Goal: Task Accomplishment & Management: Use online tool/utility

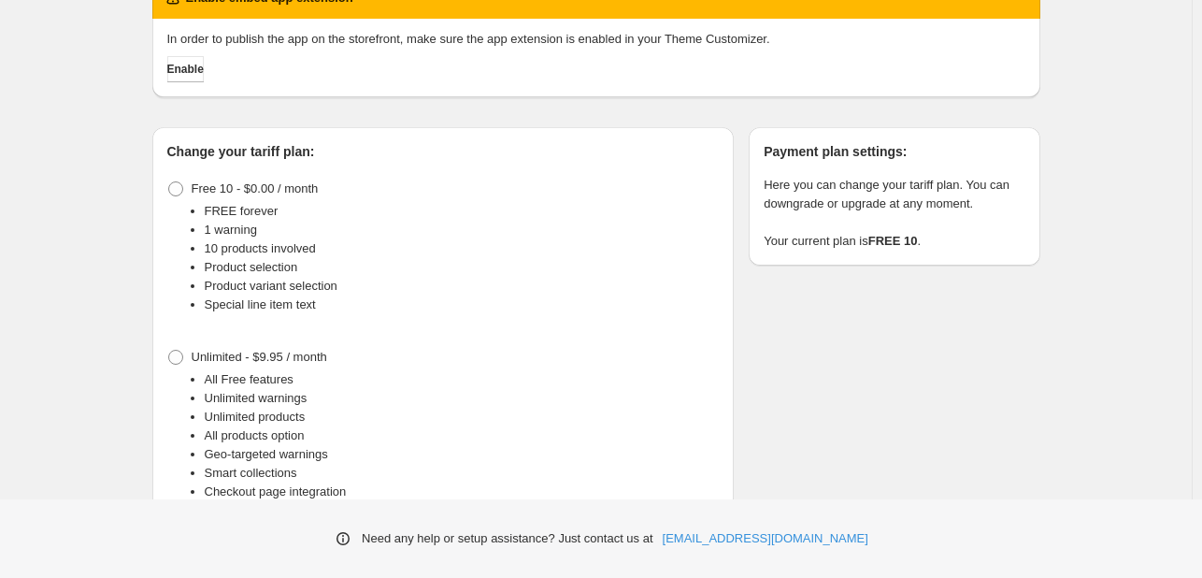
scroll to position [93, 0]
click at [755, 293] on div "Change your tariff plan: Free 10 - $0.00 / month FREE forever 1 warning 10 prod…" at bounding box center [588, 349] width 903 height 505
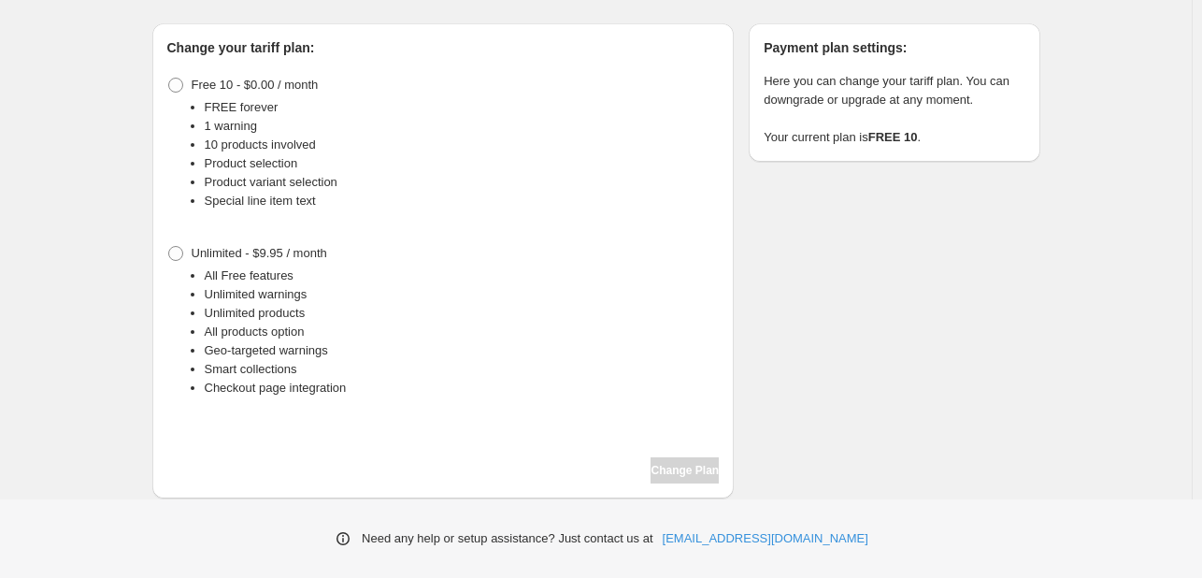
click at [665, 465] on div "Change Plan" at bounding box center [443, 470] width 552 height 26
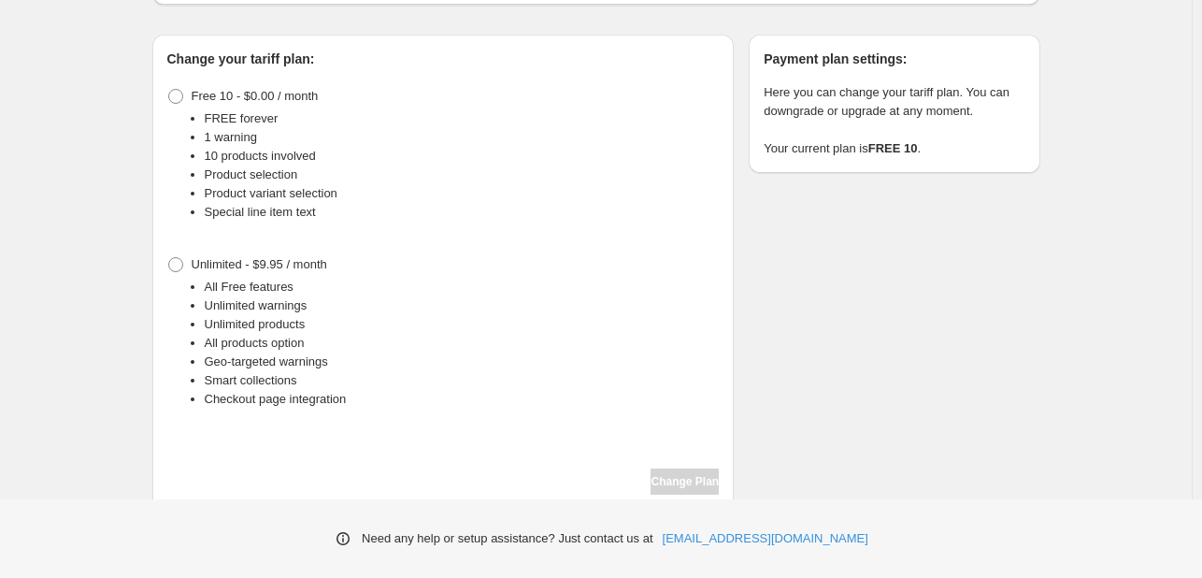
scroll to position [197, 0]
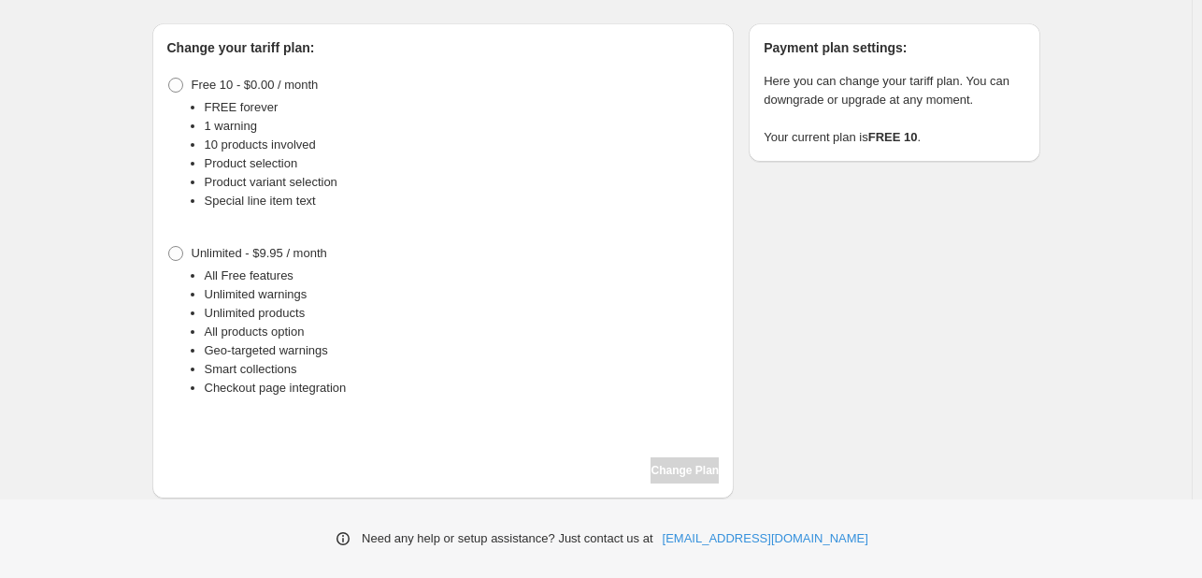
click at [175, 261] on span at bounding box center [175, 253] width 17 height 17
click at [673, 467] on span "Change Plan" at bounding box center [685, 470] width 68 height 15
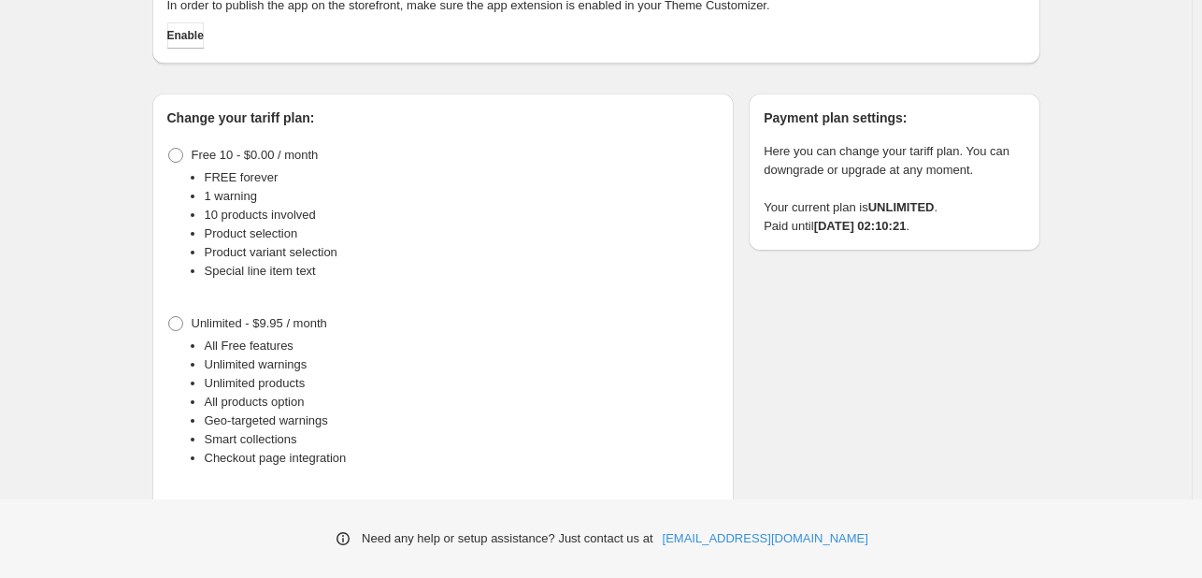
scroll to position [197, 0]
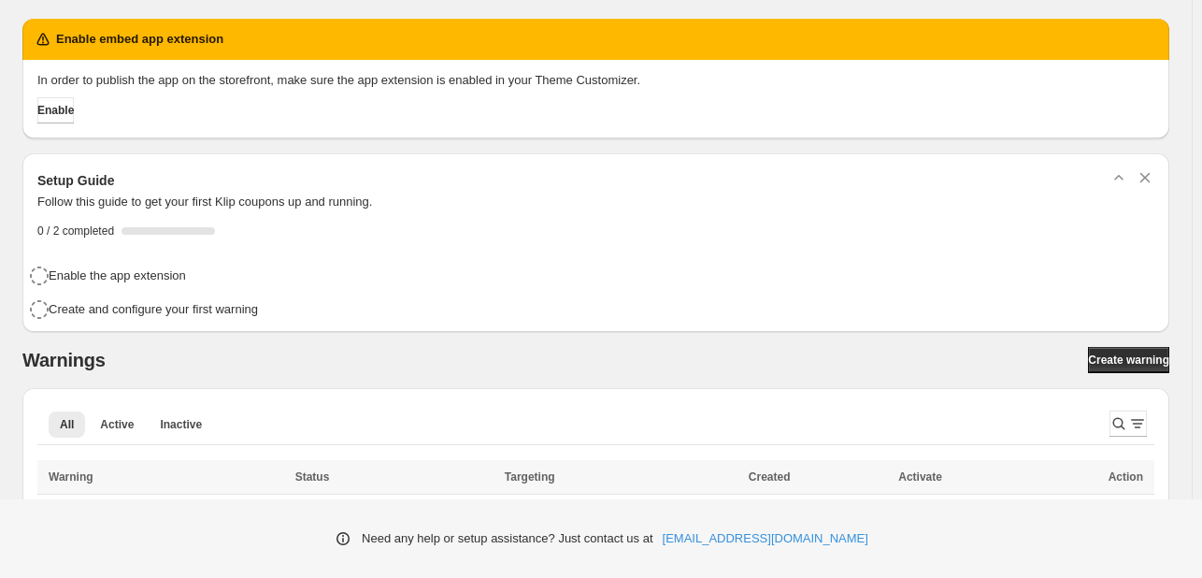
scroll to position [54, 0]
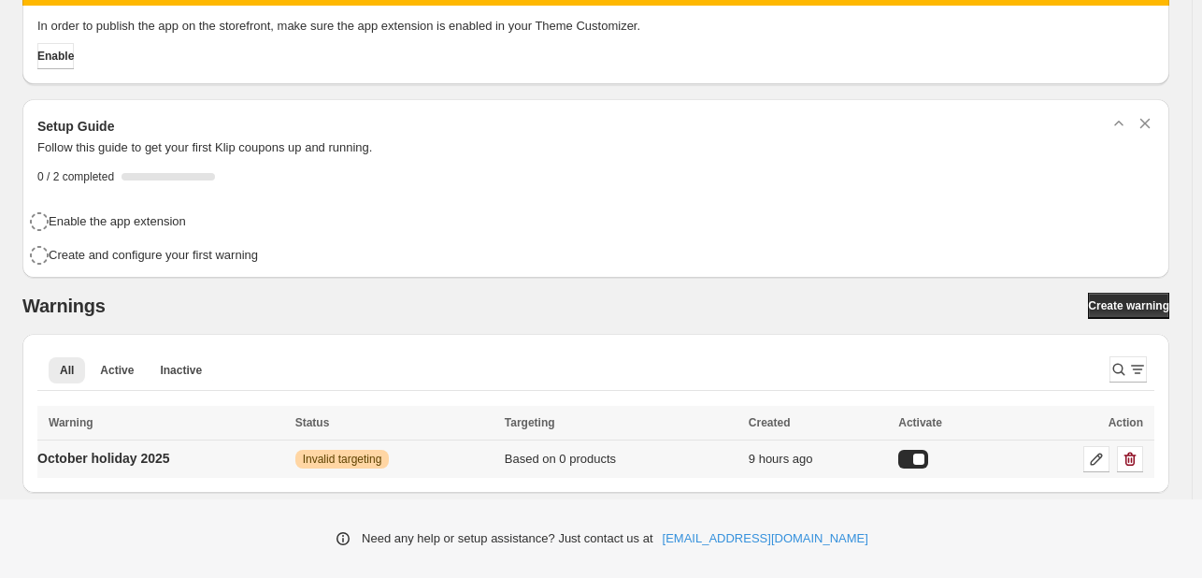
click at [146, 463] on p "October holiday 2025" at bounding box center [103, 458] width 133 height 19
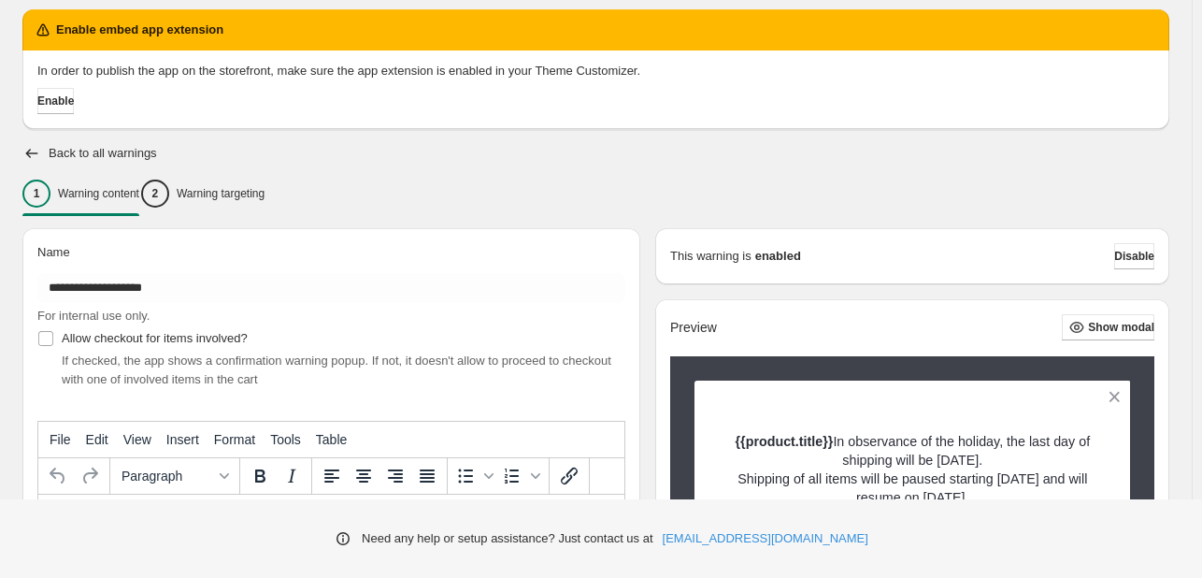
scroll to position [63, 0]
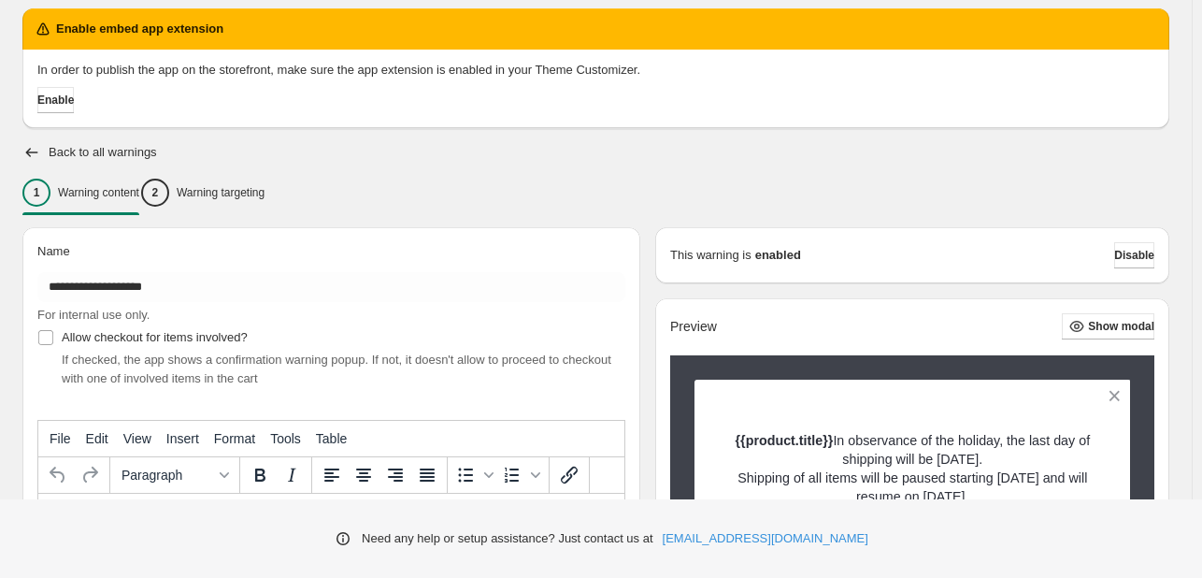
click at [250, 192] on p "Warning targeting" at bounding box center [221, 192] width 88 height 15
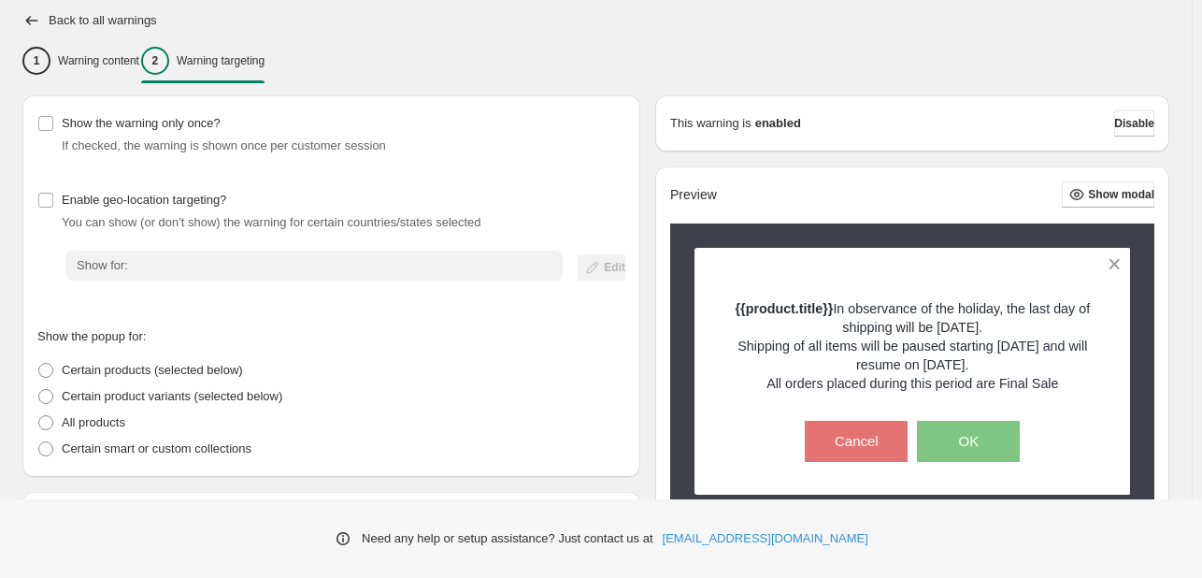
scroll to position [195, 0]
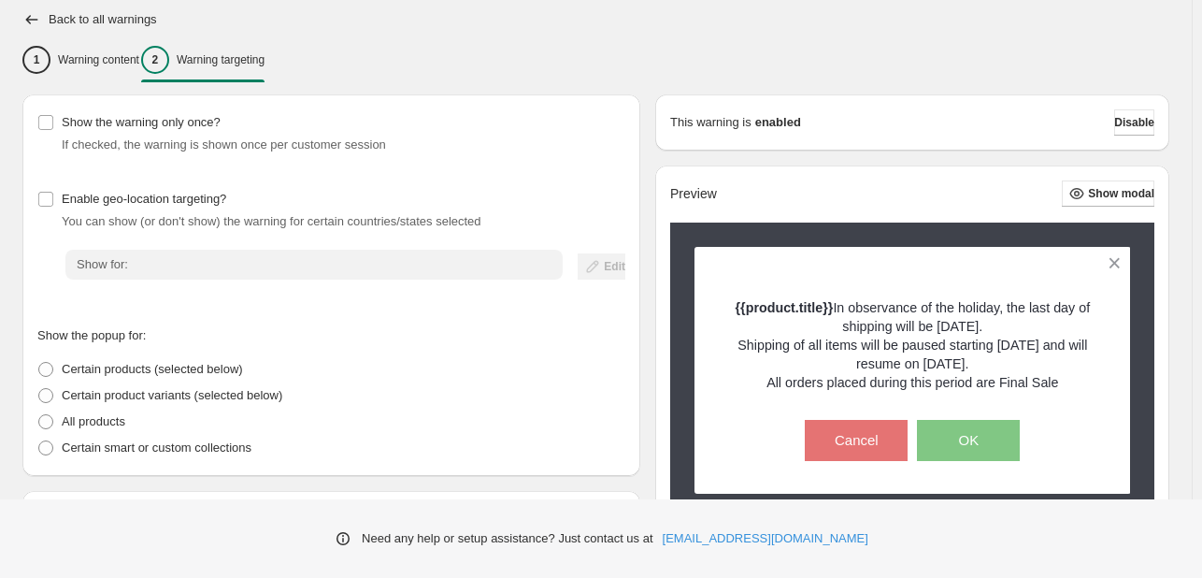
click at [43, 423] on span at bounding box center [45, 421] width 15 height 15
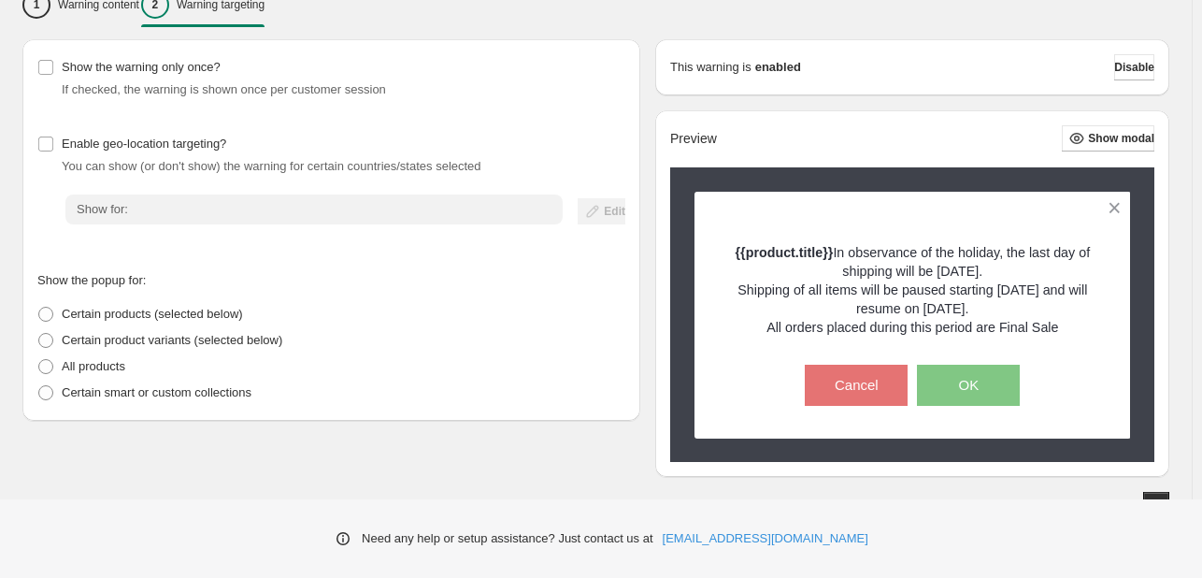
scroll to position [269, 0]
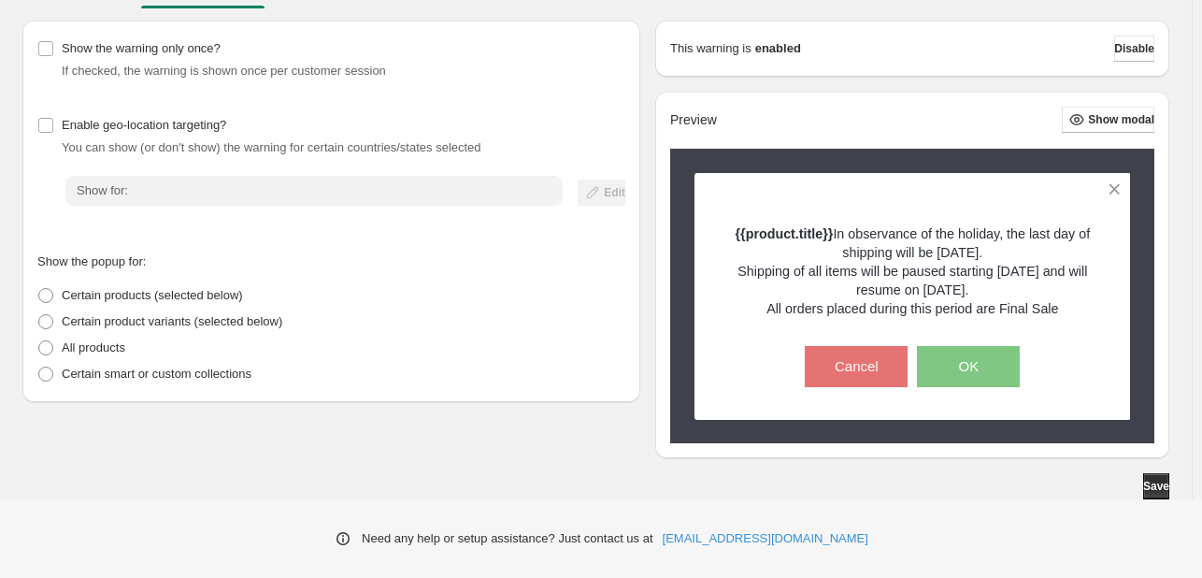
click at [1144, 479] on span "Save" at bounding box center [1156, 486] width 26 height 15
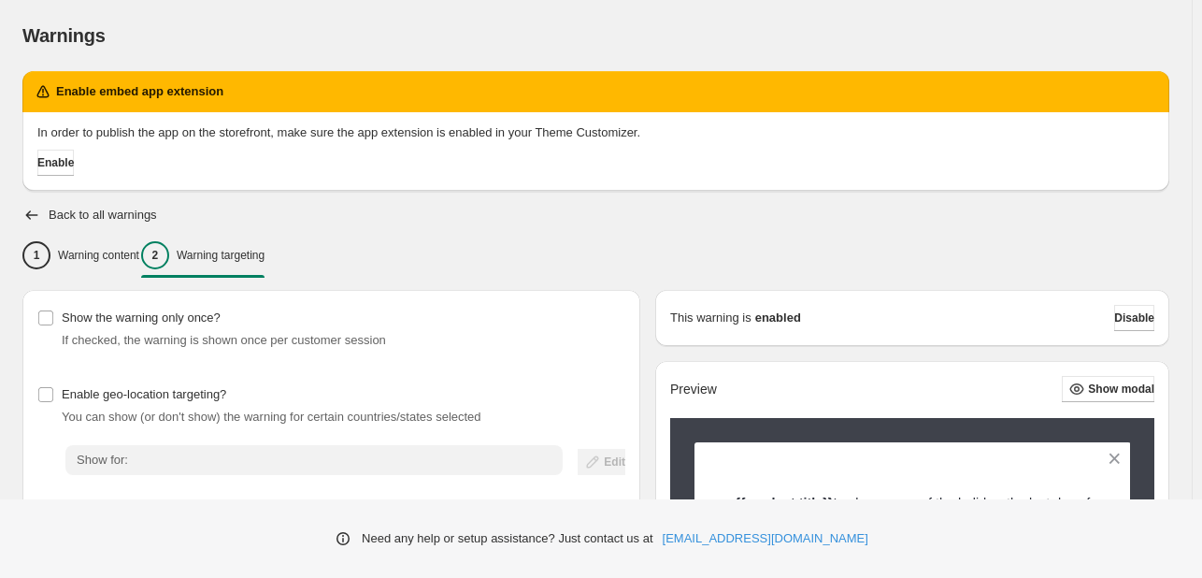
click at [74, 163] on span "Enable" at bounding box center [55, 162] width 36 height 15
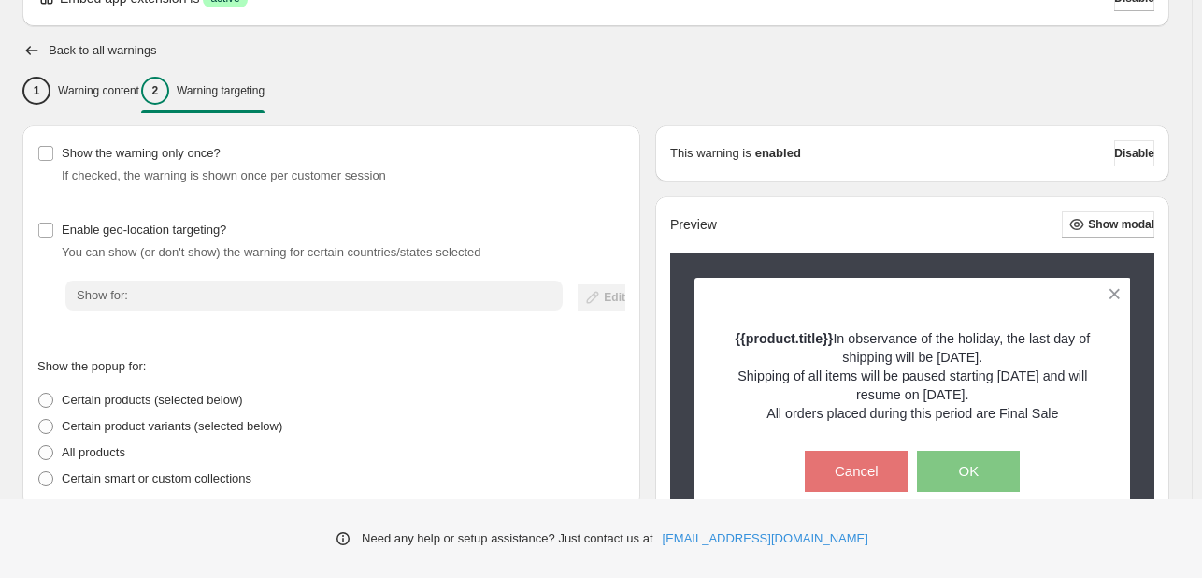
scroll to position [101, 0]
click at [66, 91] on div "1 Warning content" at bounding box center [80, 91] width 117 height 28
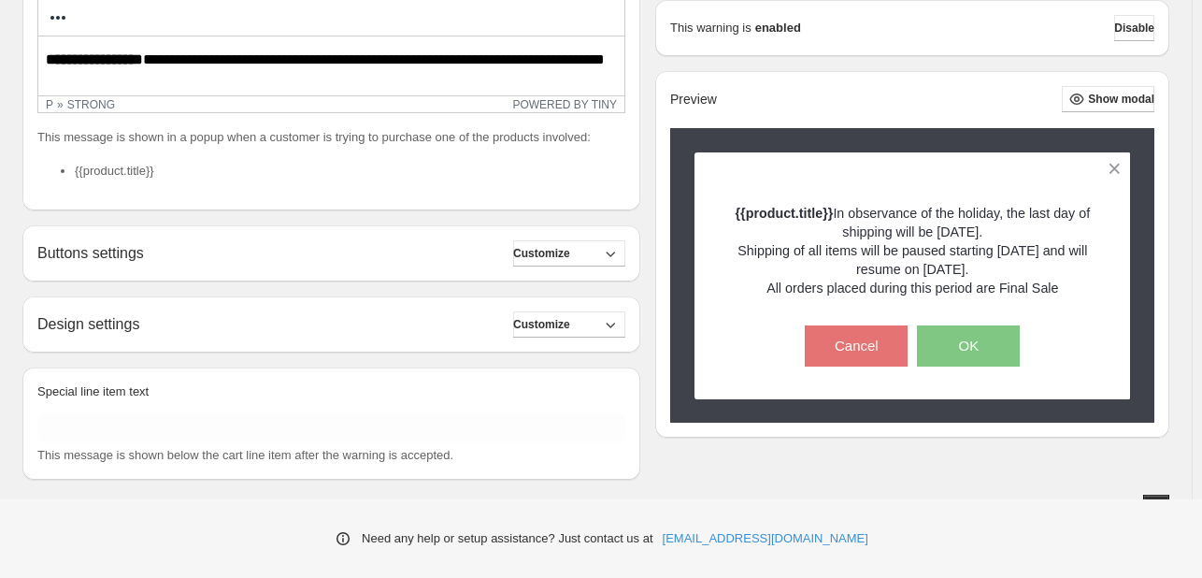
scroll to position [515, 0]
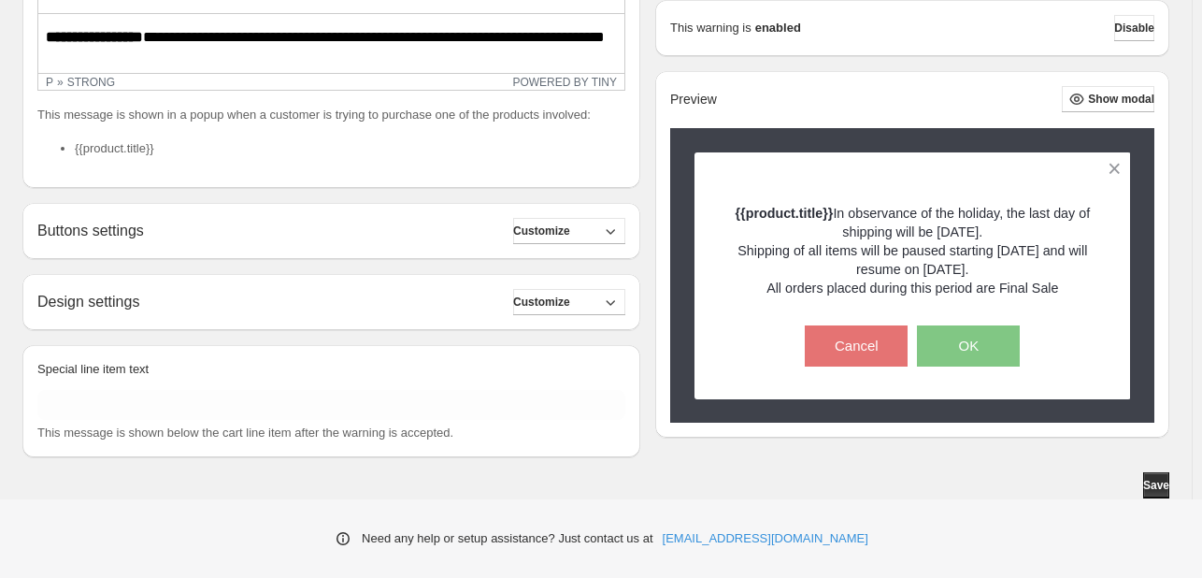
click at [615, 231] on icon "button" at bounding box center [610, 231] width 19 height 19
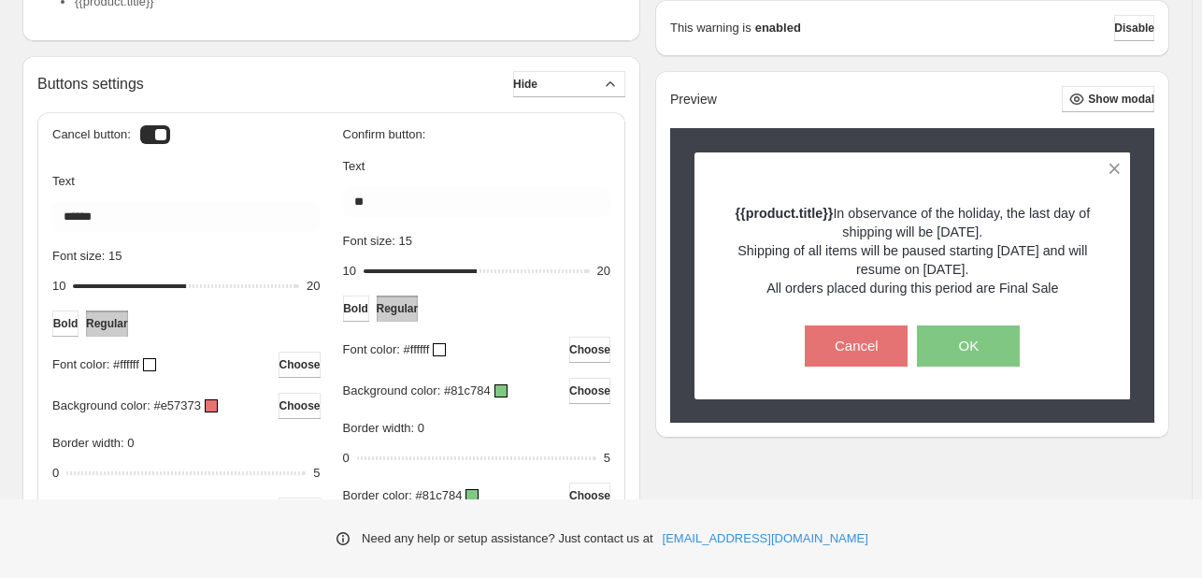
scroll to position [663, 0]
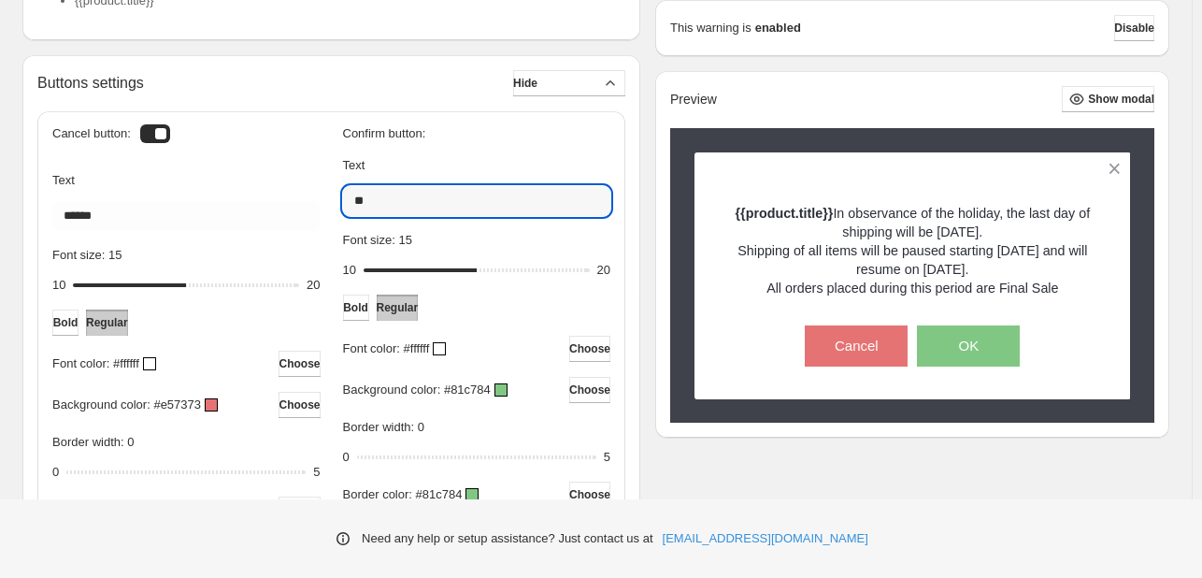
drag, startPoint x: 414, startPoint y: 210, endPoint x: 345, endPoint y: 201, distance: 69.8
click at [345, 201] on div "Cancel button: Text ****** Font size: 15 10 15 20 Bold Regular Font color: #fff…" at bounding box center [331, 356] width 558 height 460
click at [364, 199] on input "*********" at bounding box center [477, 201] width 268 height 30
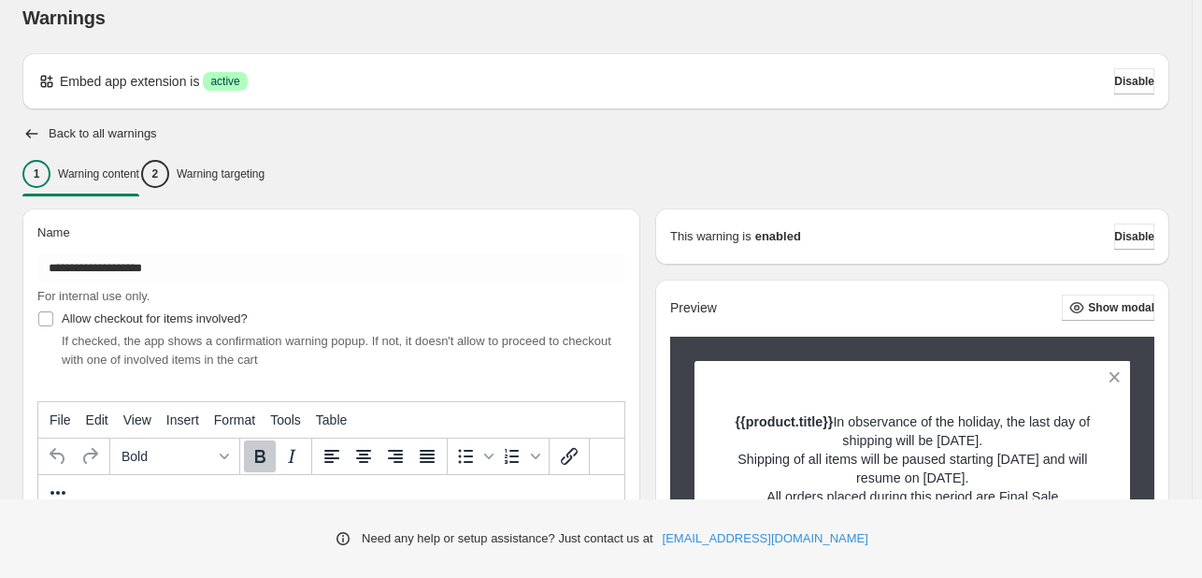
scroll to position [0, 0]
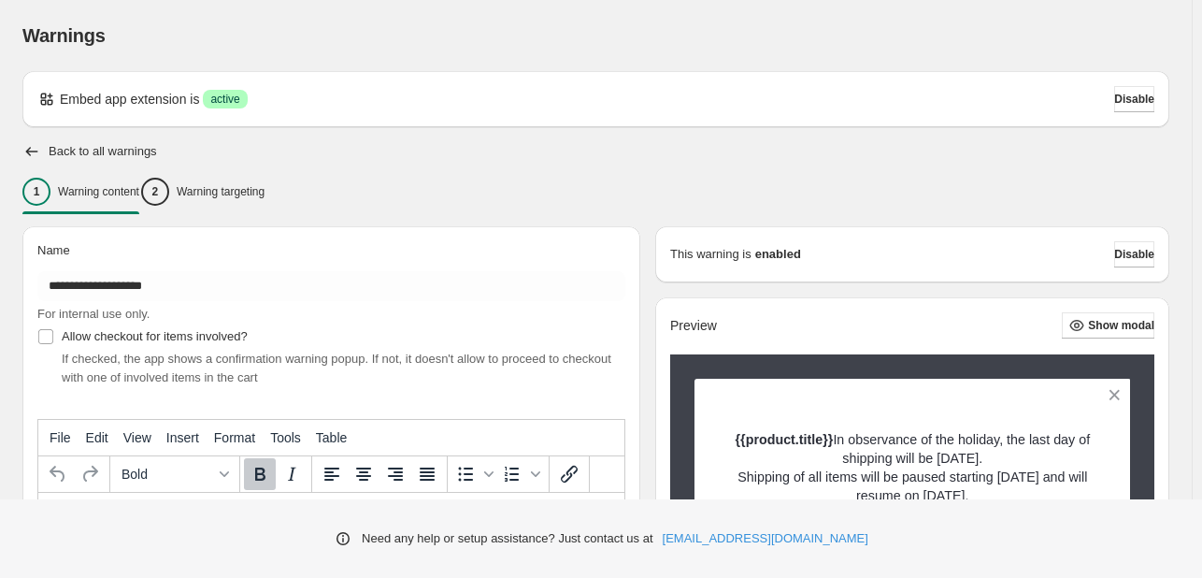
type input "********"
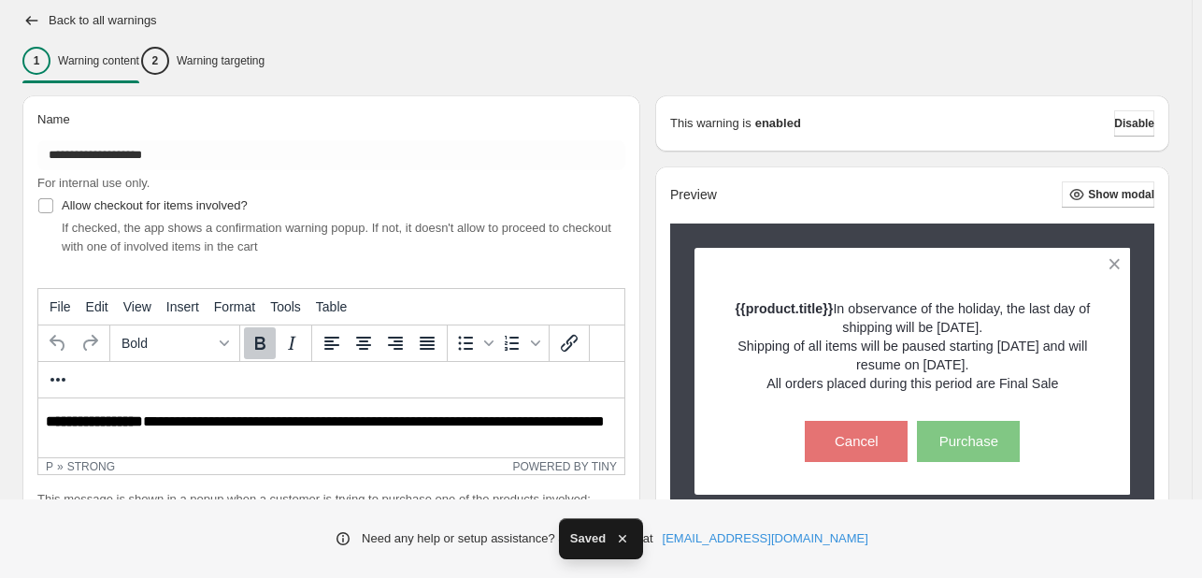
scroll to position [136, 0]
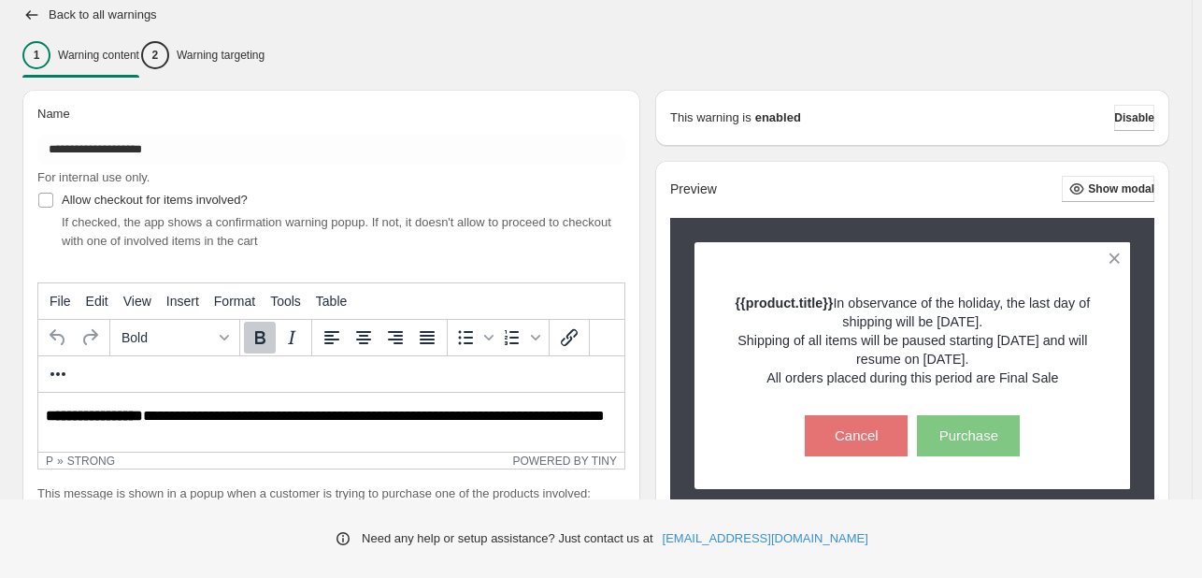
click at [148, 415] on p "**********" at bounding box center [329, 425] width 566 height 35
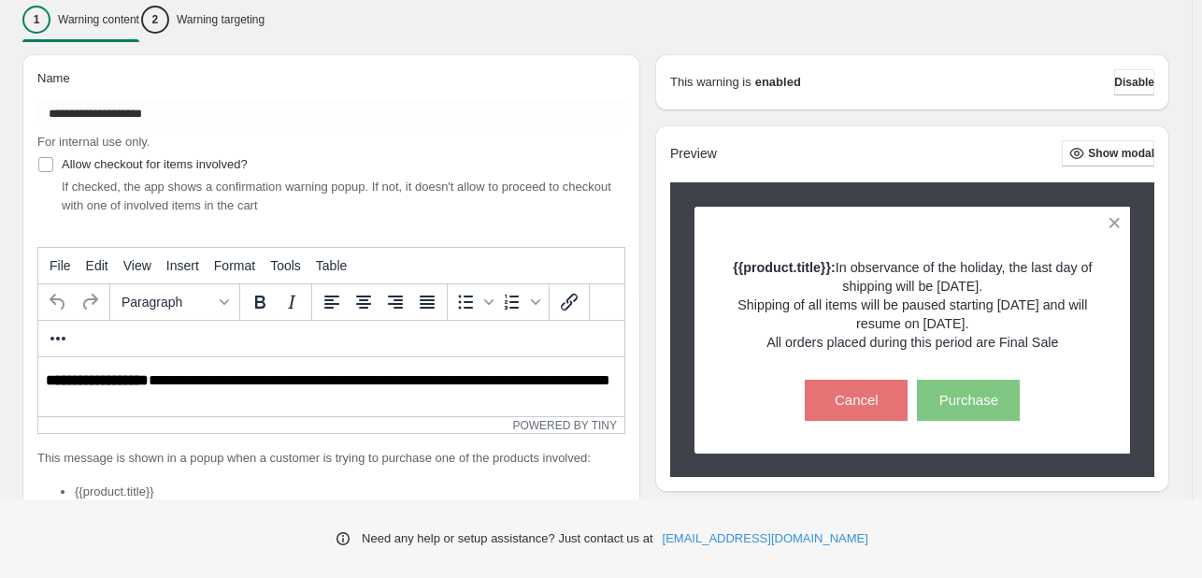
scroll to position [123, 0]
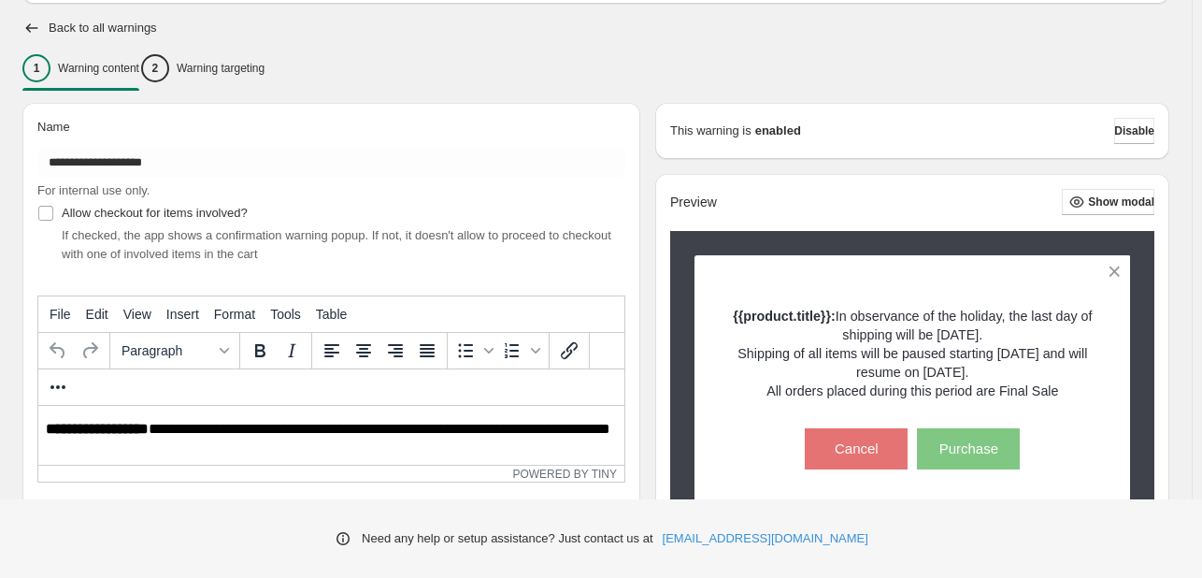
click at [265, 80] on div "2 Warning targeting" at bounding box center [202, 68] width 123 height 28
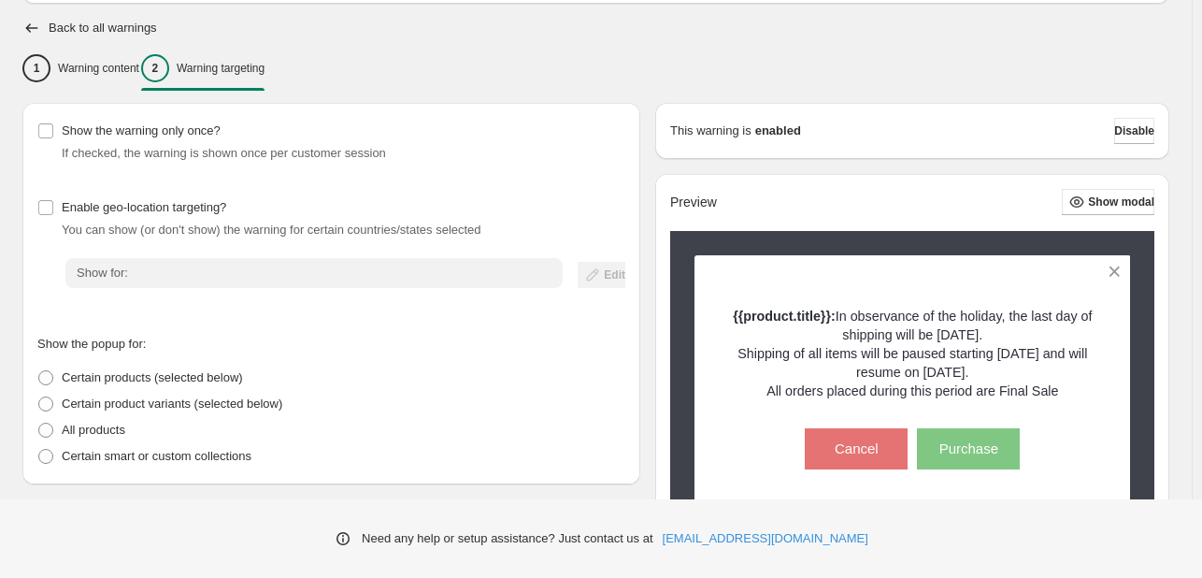
click at [106, 76] on div "1 Warning content" at bounding box center [80, 68] width 117 height 28
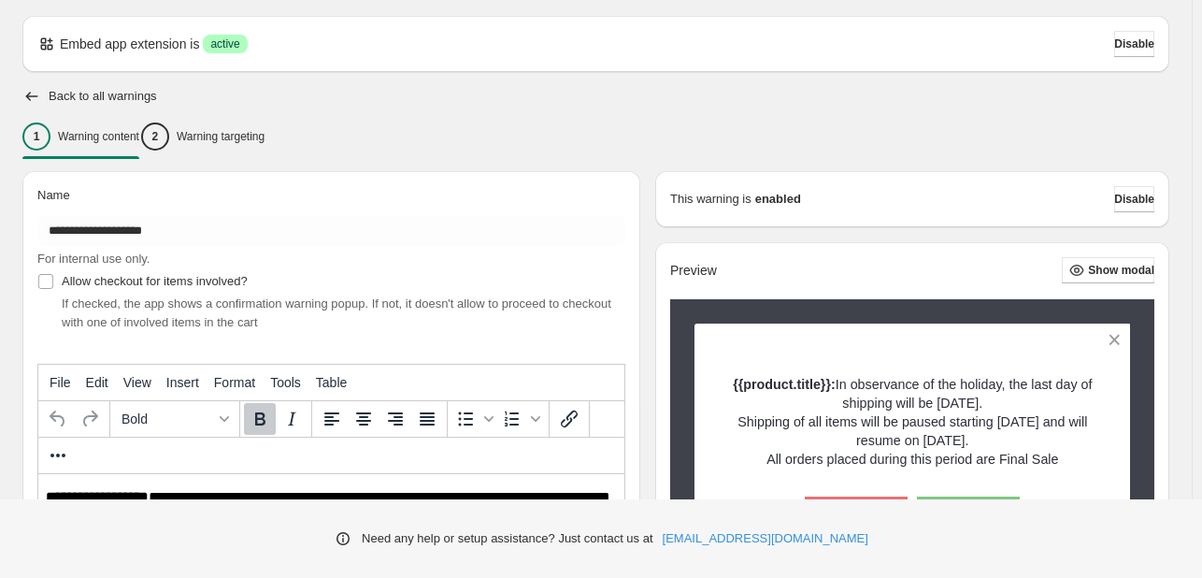
scroll to position [57, 0]
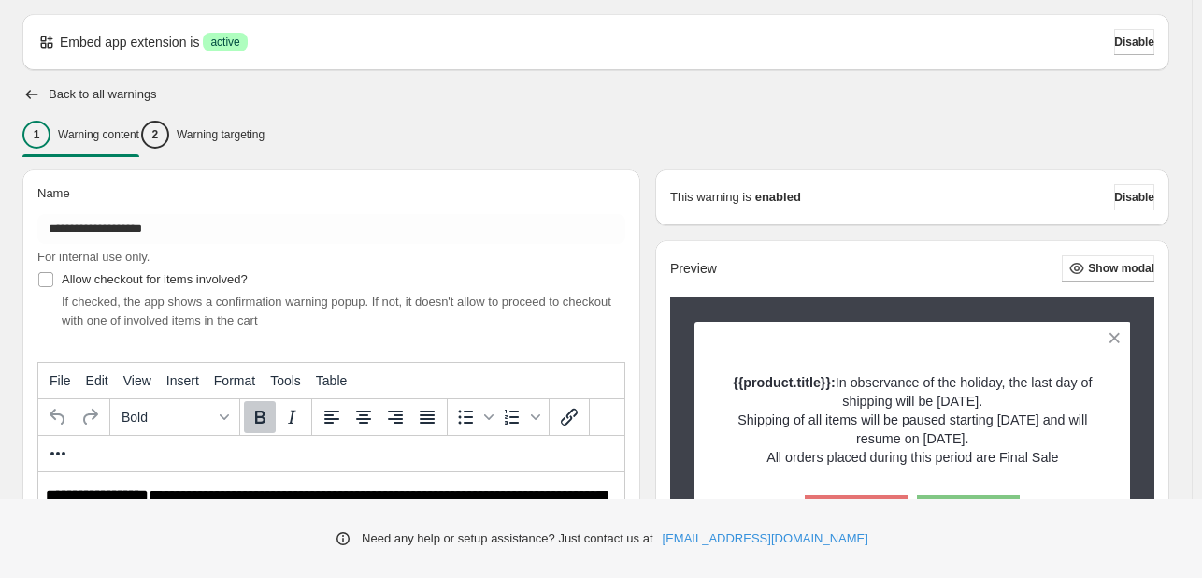
click at [265, 150] on button "2 Warning targeting" at bounding box center [202, 134] width 123 height 39
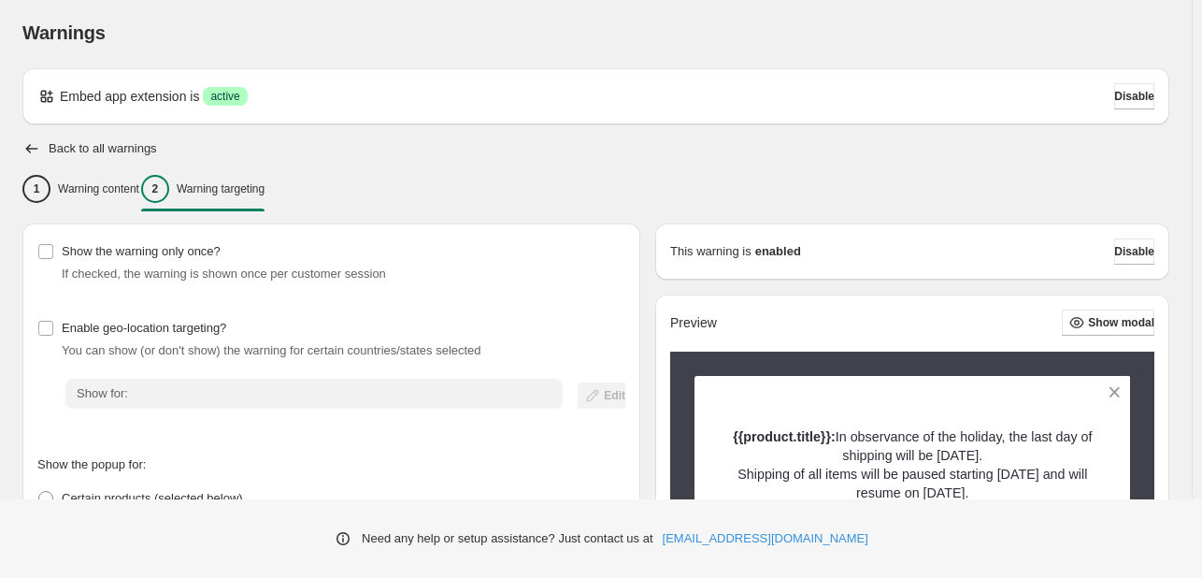
scroll to position [1, 0]
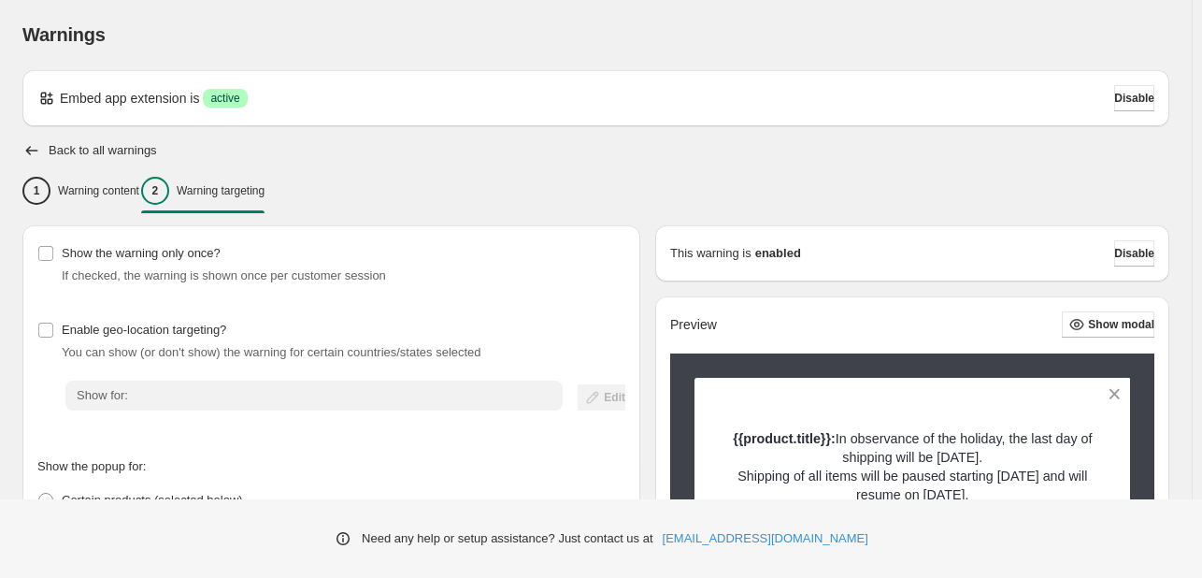
click at [97, 196] on p "Warning content" at bounding box center [98, 190] width 81 height 15
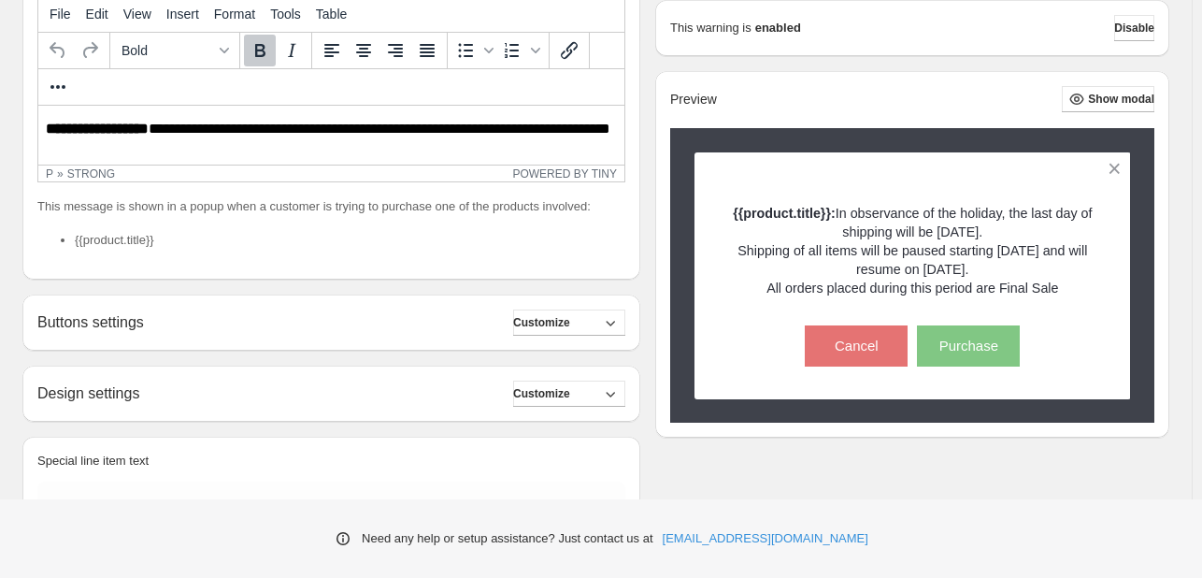
scroll to position [440, 0]
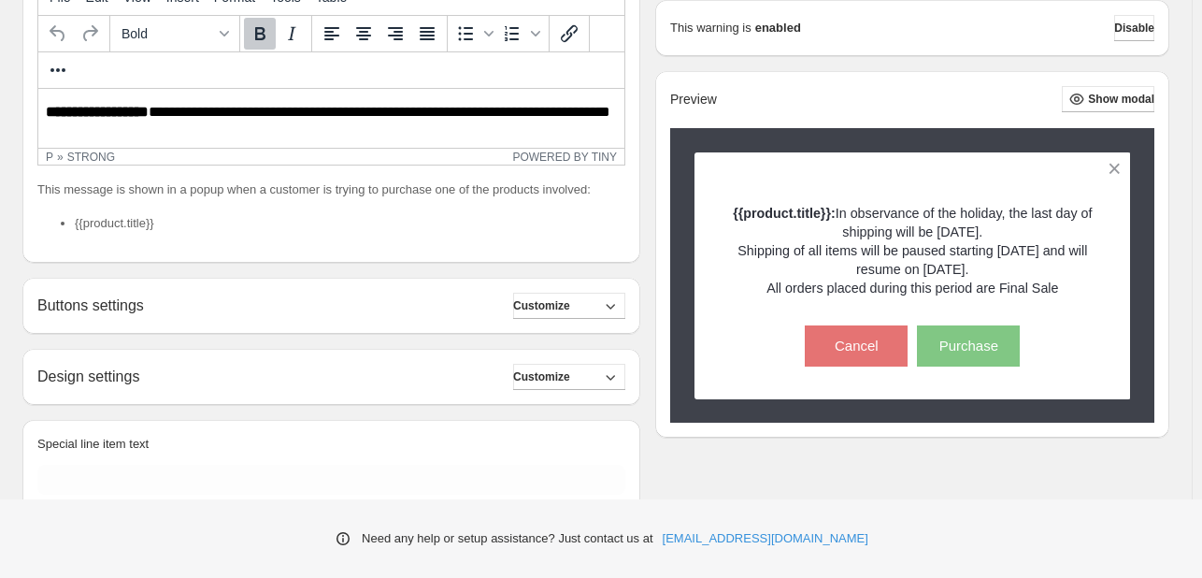
click at [612, 369] on icon "button" at bounding box center [610, 376] width 19 height 19
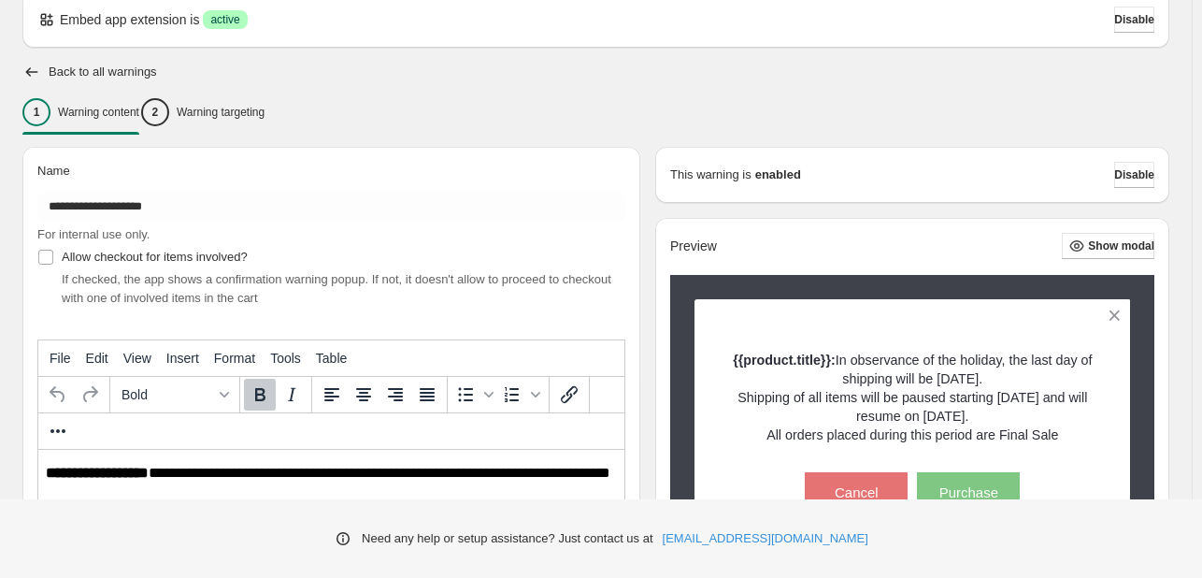
scroll to position [0, 0]
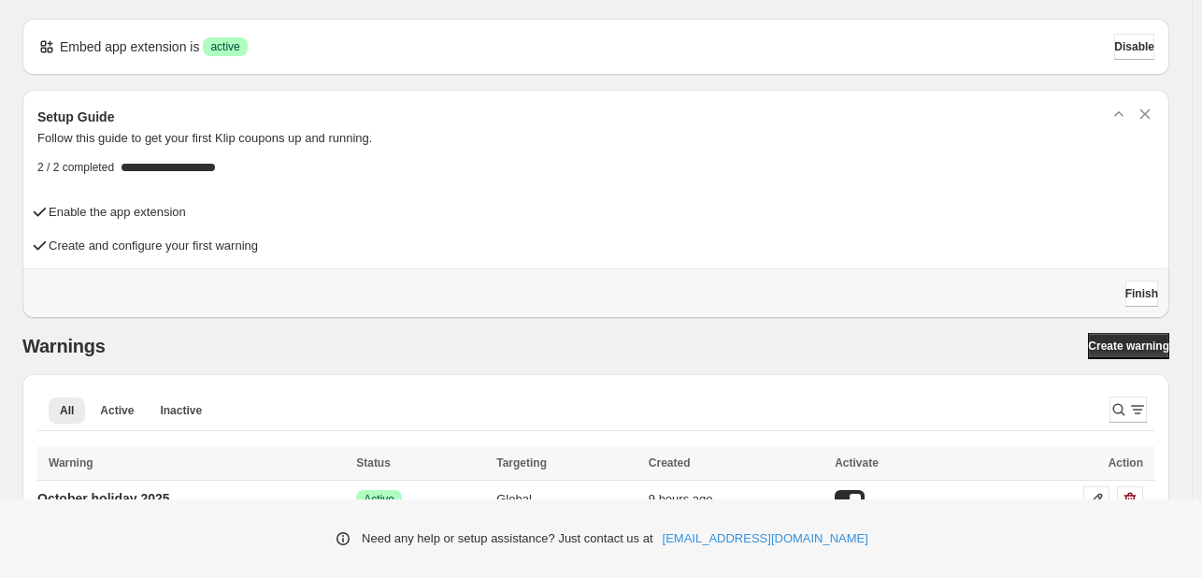
click at [587, 330] on div "Setup Guide Follow this guide to get your first Klip coupons up and running. 2 …" at bounding box center [588, 304] width 1162 height 458
